Goal: Find specific page/section: Find specific page/section

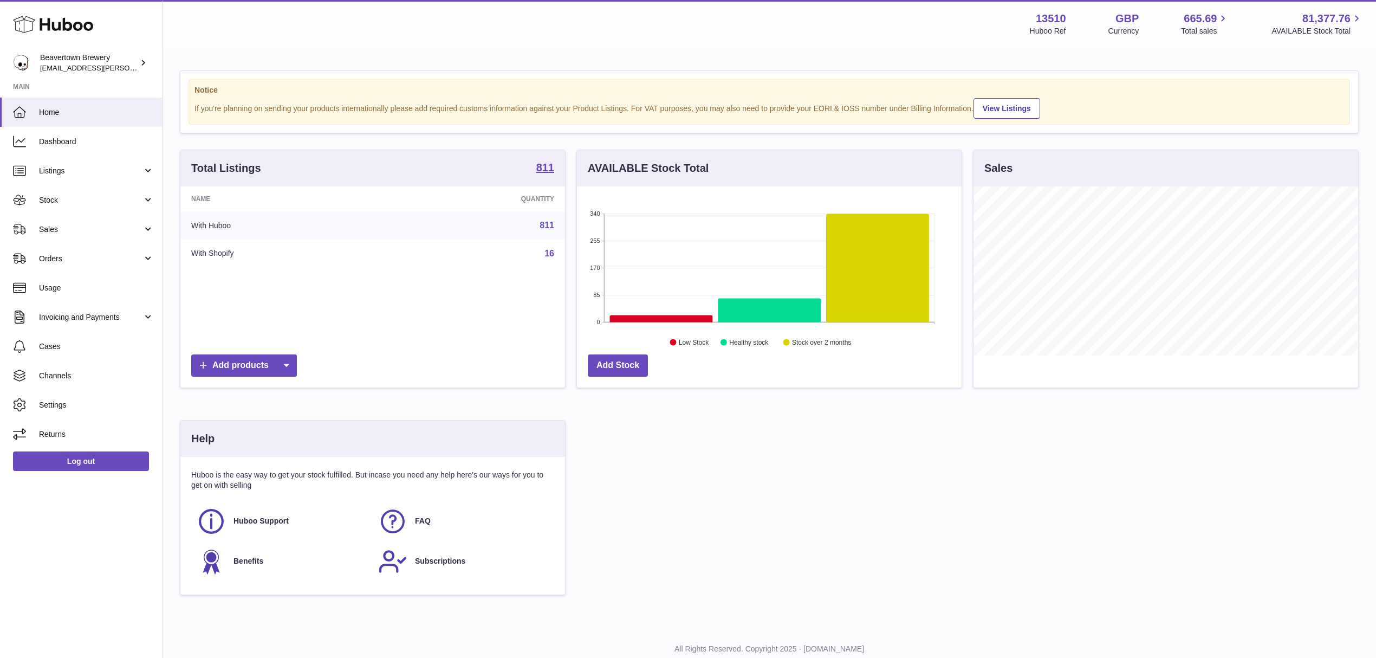
scroll to position [169, 384]
click at [87, 237] on link "Sales" at bounding box center [81, 228] width 162 height 29
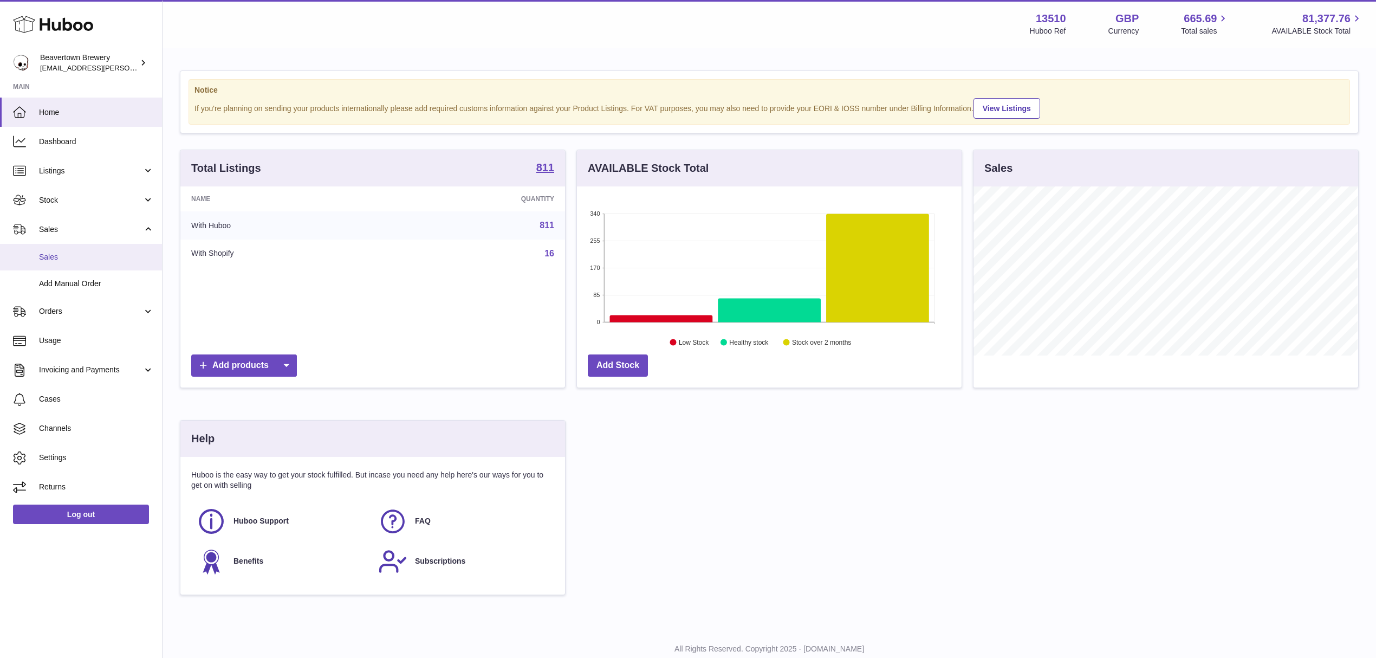
click at [79, 248] on link "Sales" at bounding box center [81, 257] width 162 height 27
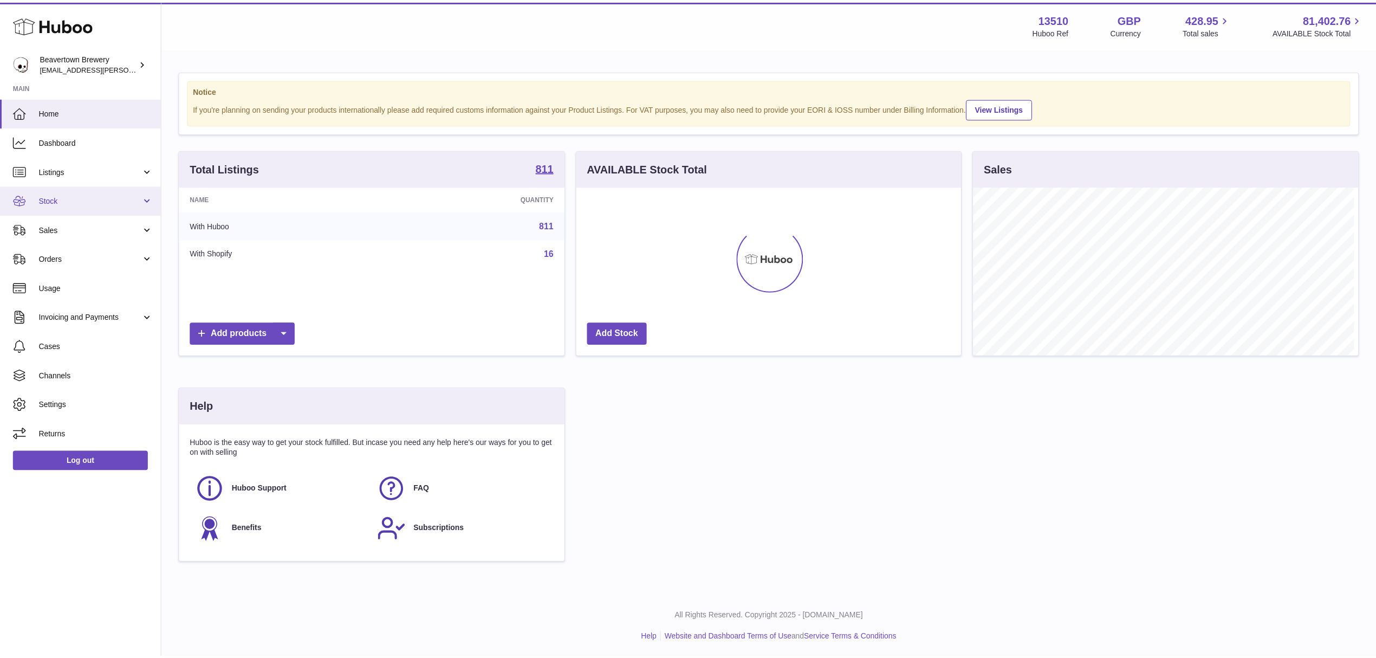
scroll to position [541430, 541215]
click at [74, 196] on span "Stock" at bounding box center [90, 200] width 103 height 10
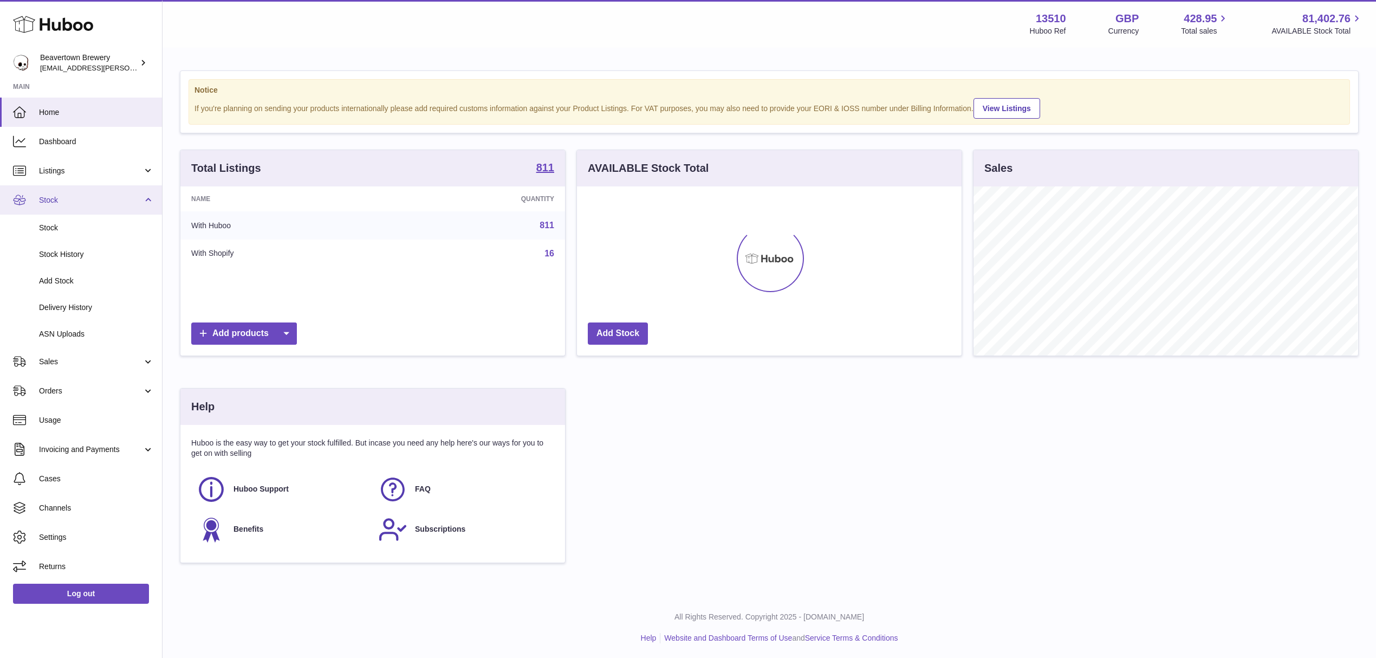
click at [56, 212] on link "Stock" at bounding box center [81, 199] width 162 height 29
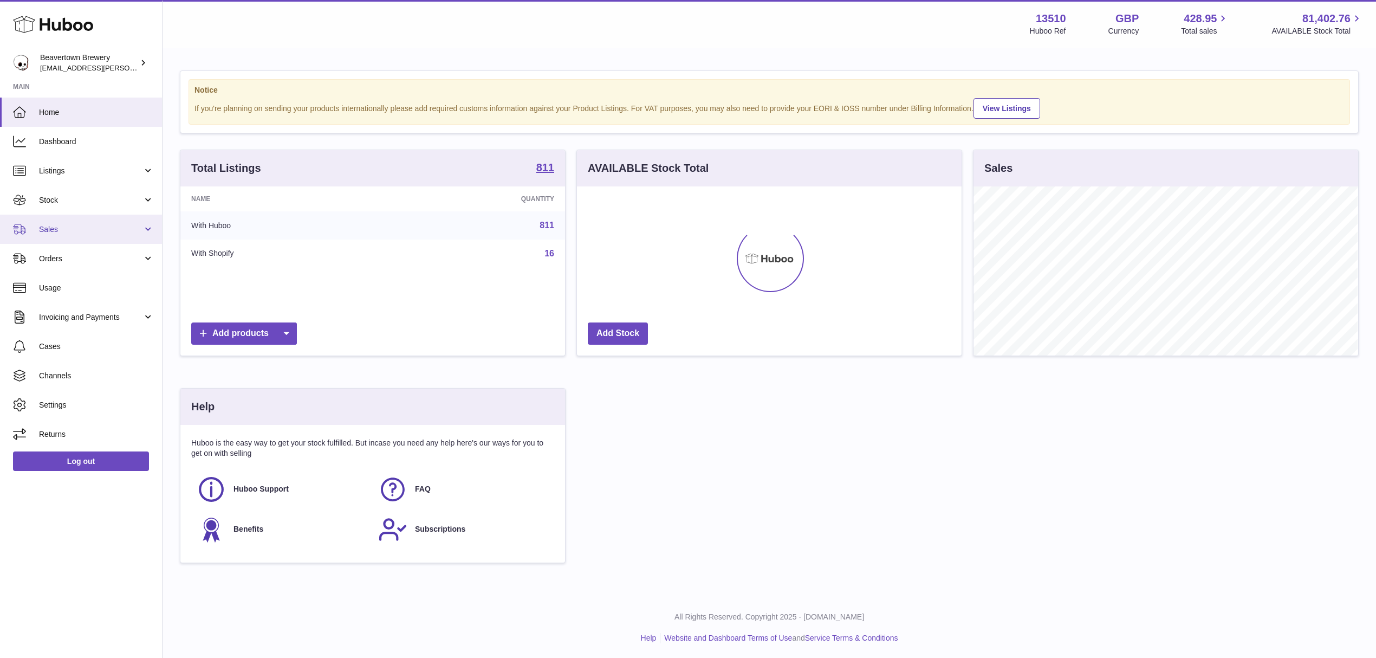
click at [55, 235] on link "Sales" at bounding box center [81, 228] width 162 height 29
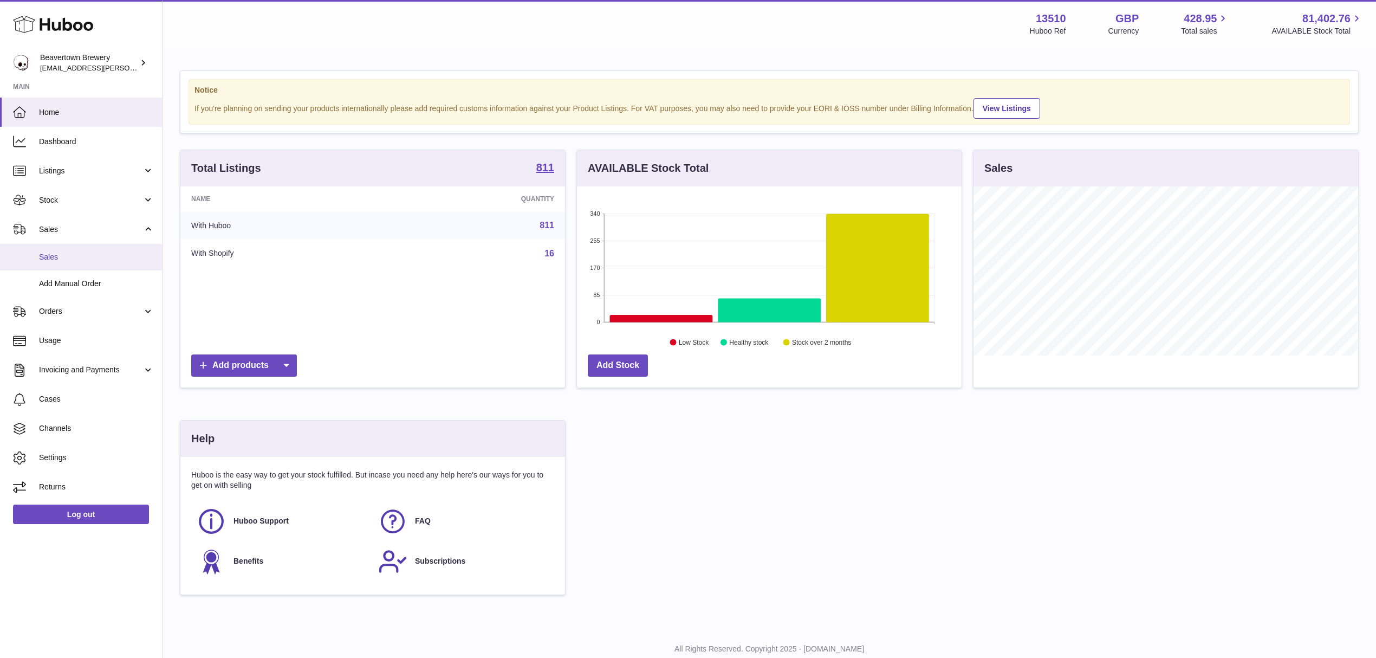
click at [54, 259] on span "Sales" at bounding box center [96, 257] width 115 height 10
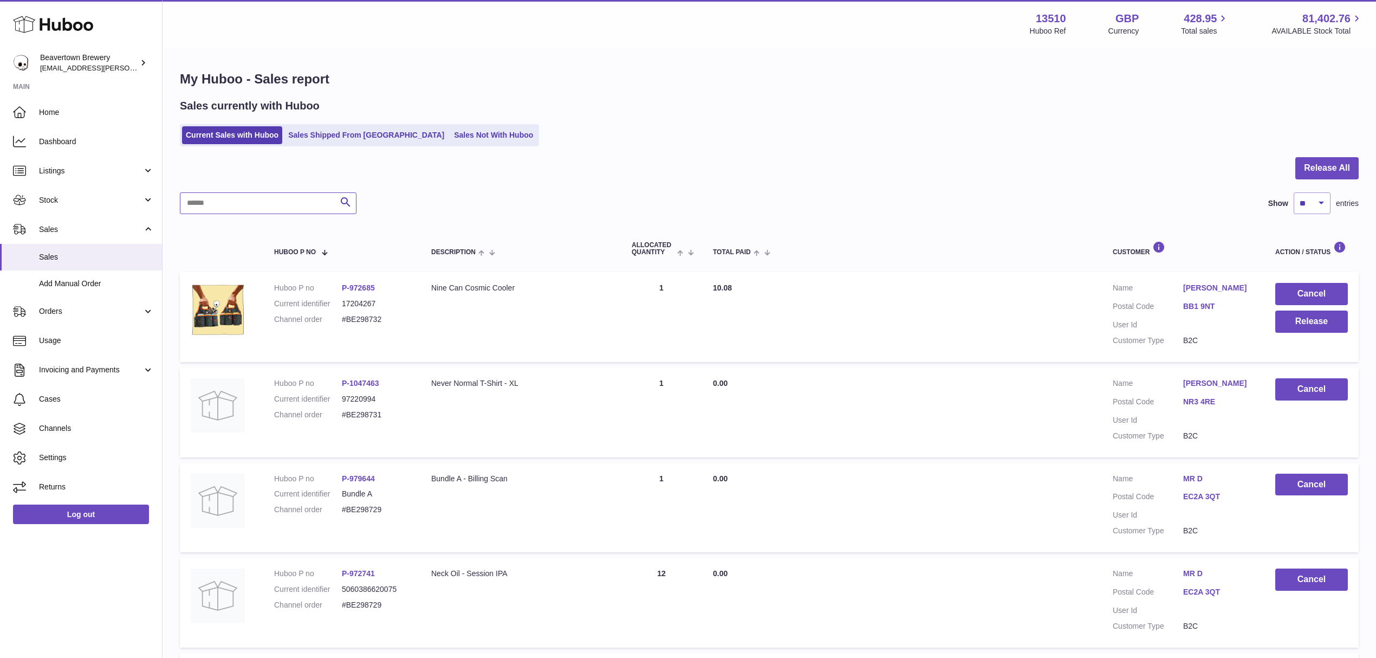
click at [276, 211] on input "text" at bounding box center [268, 203] width 177 height 22
paste input "*****"
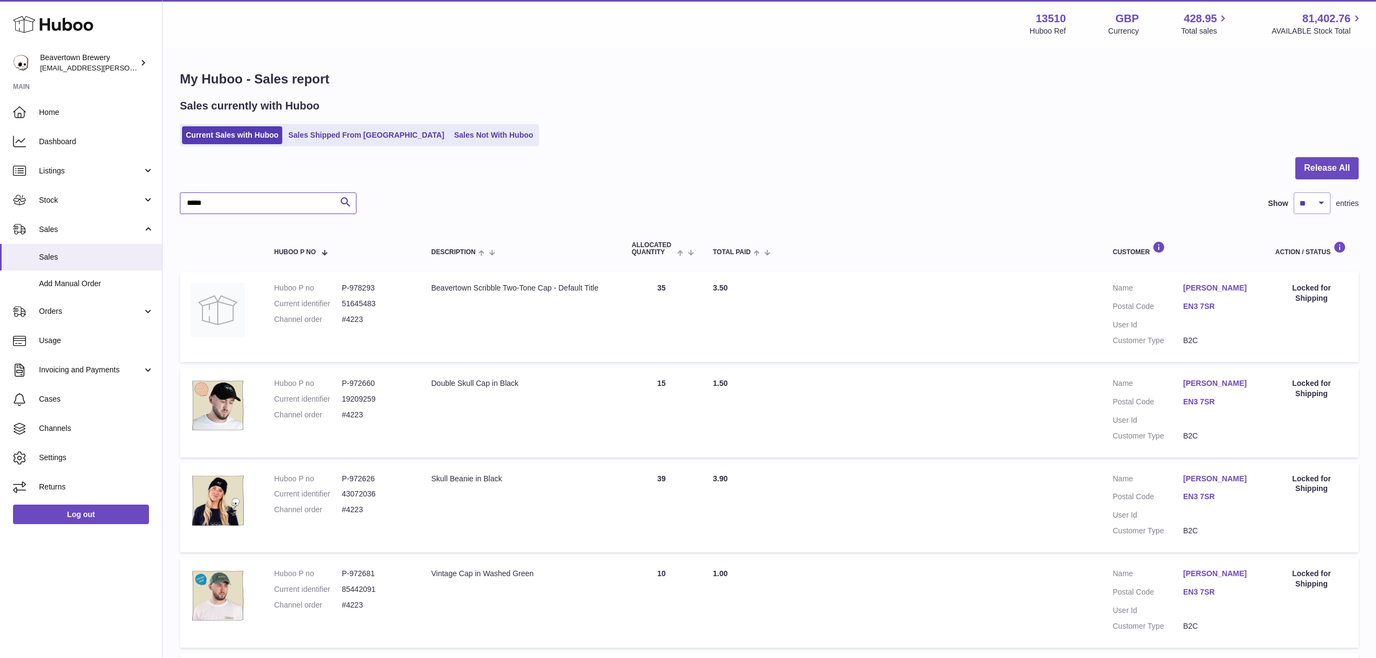
type input "*****"
